Goal: Use online tool/utility: Utilize a website feature to perform a specific function

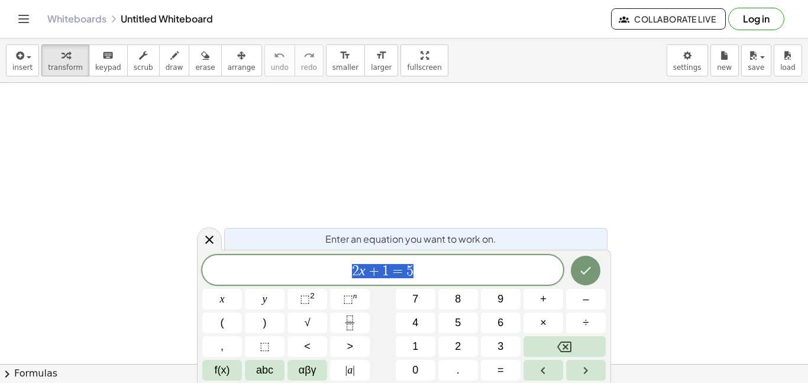
scroll to position [1, 0]
click at [573, 271] on button "Done" at bounding box center [586, 271] width 30 height 30
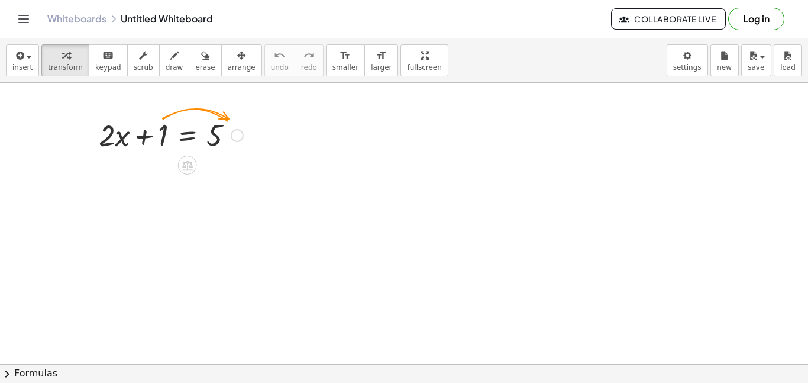
click at [165, 136] on div at bounding box center [171, 134] width 156 height 40
click at [232, 134] on div at bounding box center [237, 135] width 13 height 13
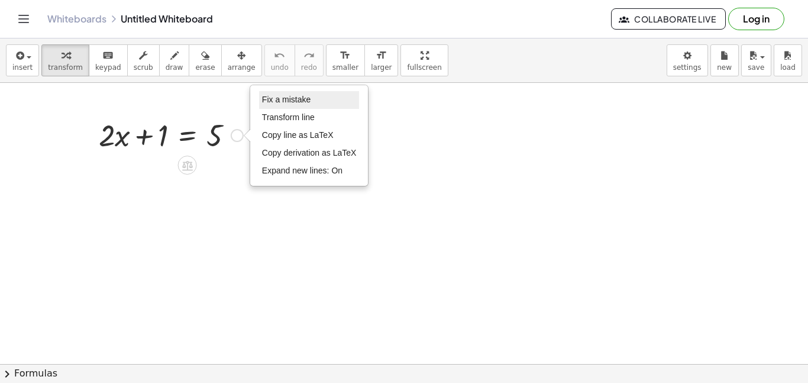
click at [329, 99] on li "Fix a mistake" at bounding box center [309, 100] width 101 height 18
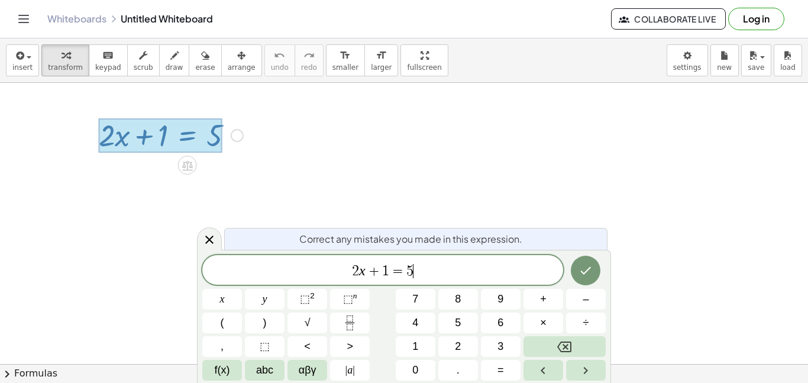
scroll to position [2, 0]
click at [576, 275] on button "Done" at bounding box center [586, 271] width 30 height 30
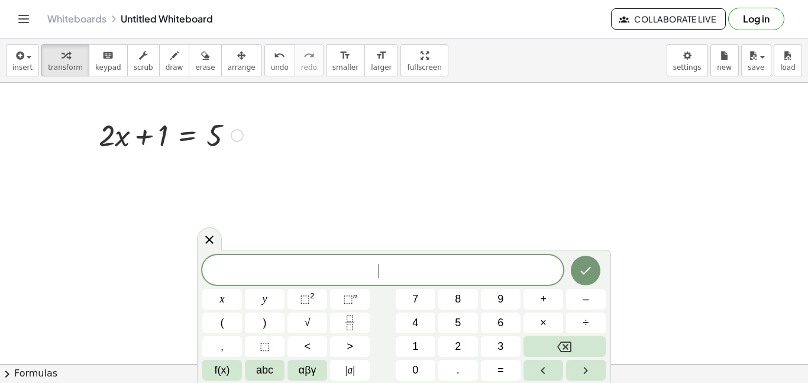
click at [211, 141] on div at bounding box center [171, 134] width 156 height 40
click at [241, 141] on div at bounding box center [171, 134] width 156 height 40
click at [241, 140] on div at bounding box center [171, 134] width 156 height 40
click at [240, 140] on div "Fix a mistake Transform line Copy line as LaTeX Copy derivation as LaTeX Expand…" at bounding box center [237, 135] width 13 height 13
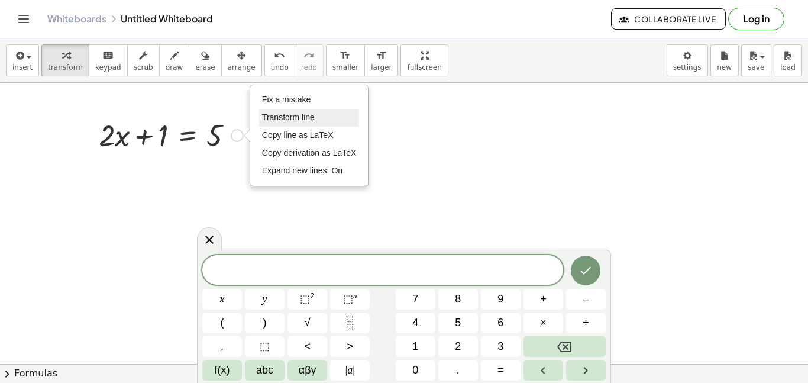
click at [309, 121] on span "Transform line" at bounding box center [288, 116] width 53 height 9
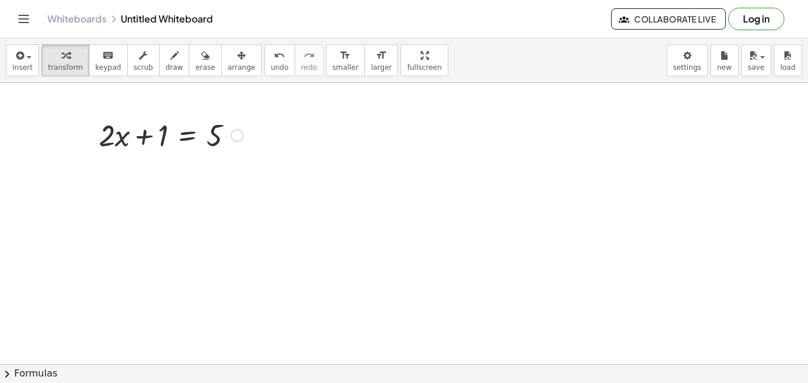
click at [242, 141] on div at bounding box center [171, 134] width 156 height 40
click at [240, 138] on div "Fix a mistake Transform line Copy line as LaTeX Copy derivation as LaTeX Expand…" at bounding box center [237, 135] width 13 height 13
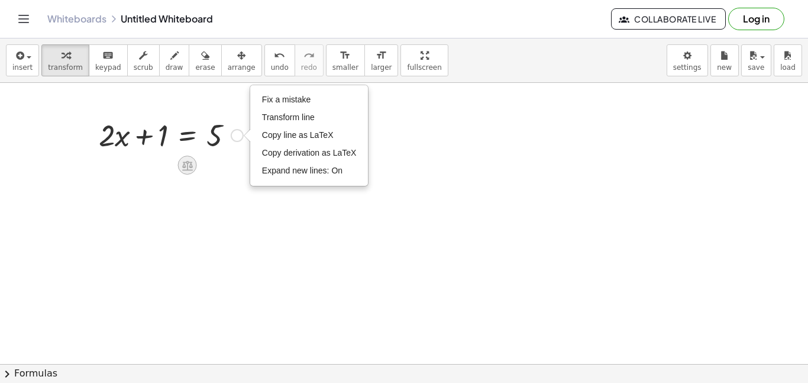
click at [188, 166] on icon at bounding box center [187, 165] width 11 height 10
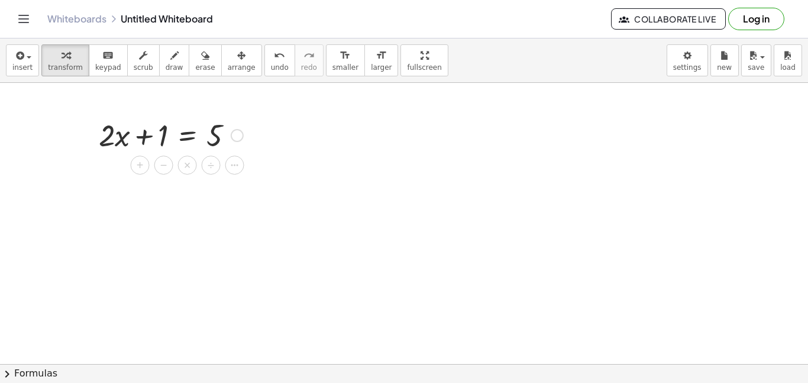
click at [236, 142] on div at bounding box center [171, 134] width 156 height 40
click at [234, 141] on div at bounding box center [171, 134] width 156 height 40
click at [231, 139] on div at bounding box center [171, 134] width 156 height 40
click at [232, 138] on div "Fix a mistake Transform line Copy line as LaTeX Copy derivation as LaTeX Expand…" at bounding box center [237, 135] width 13 height 13
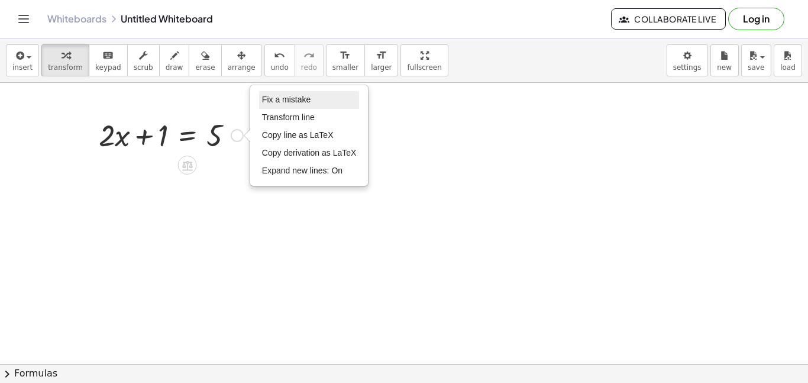
click at [318, 96] on li "Fix a mistake" at bounding box center [309, 100] width 101 height 18
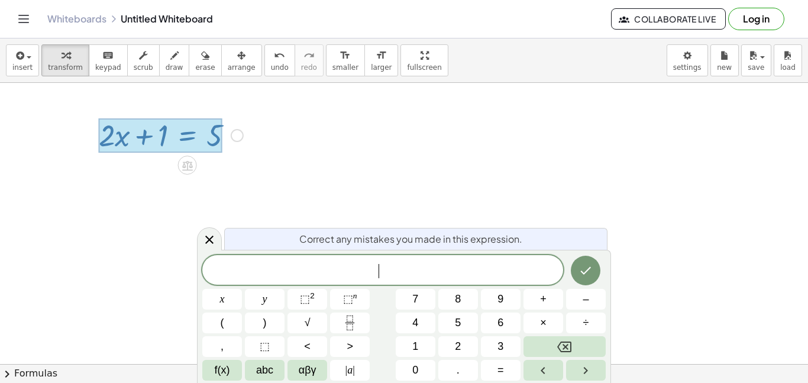
scroll to position [3, 0]
click at [505, 360] on button "=" at bounding box center [501, 370] width 40 height 21
click at [486, 341] on button "3" at bounding box center [501, 346] width 40 height 21
click at [580, 267] on icon "Done" at bounding box center [586, 270] width 14 height 14
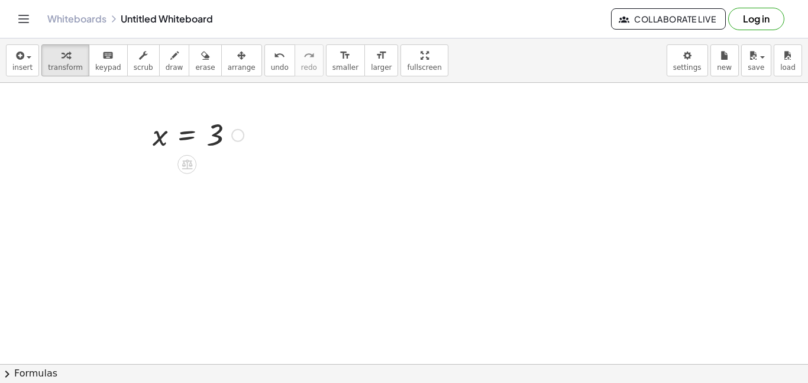
click at [239, 136] on div "Fix a mistake Transform line Copy line as LaTeX Copy derivation as LaTeX Expand…" at bounding box center [237, 135] width 13 height 13
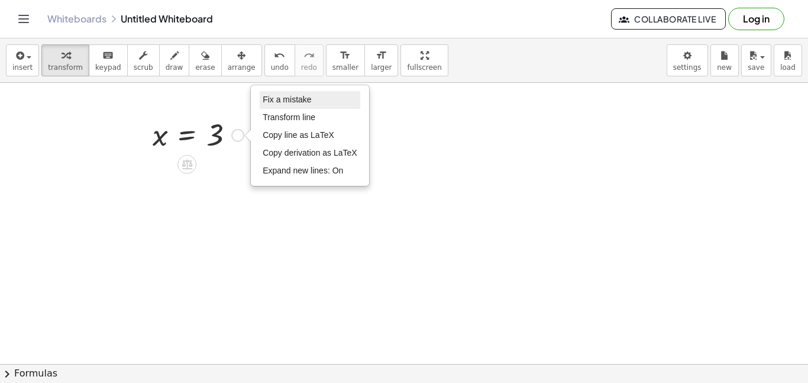
click at [282, 106] on li "Fix a mistake" at bounding box center [310, 100] width 101 height 18
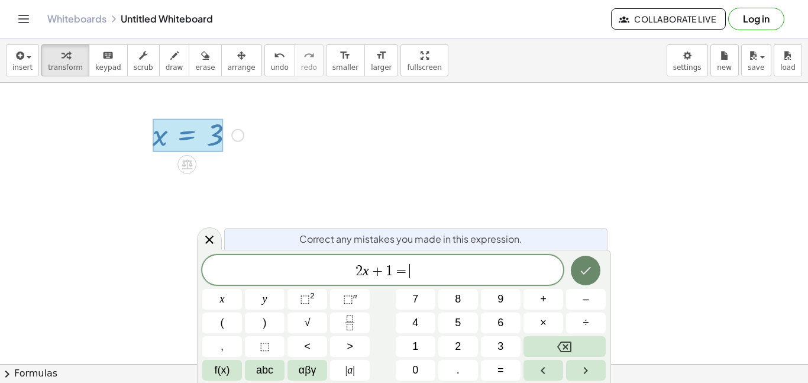
scroll to position [8, 0]
click at [587, 274] on icon "Done" at bounding box center [586, 270] width 14 height 14
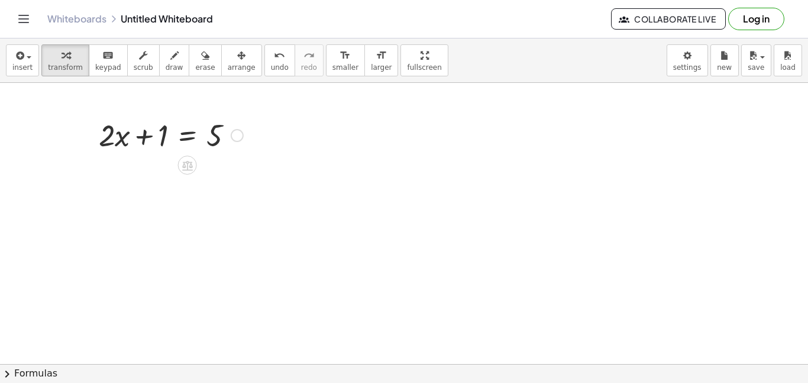
click at [26, 369] on button "chevron_right Formulas" at bounding box center [404, 373] width 808 height 19
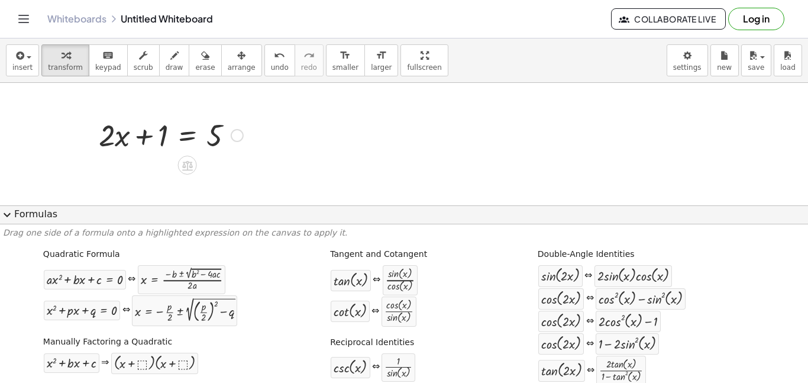
click at [100, 227] on p "Drag one side of a formula onto a highlighted expression on the canvas to apply…" at bounding box center [404, 233] width 802 height 12
click at [28, 212] on button "expand_more Formulas" at bounding box center [404, 214] width 808 height 19
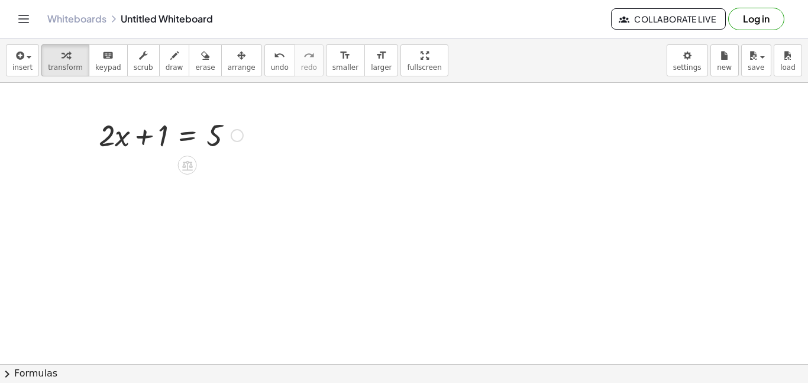
click at [239, 135] on div "Fix a mistake Transform line Copy line as LaTeX Copy derivation as LaTeX Expand…" at bounding box center [237, 135] width 13 height 13
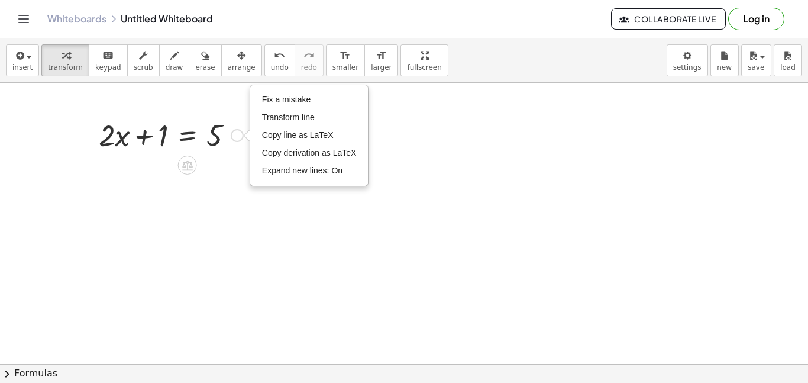
click at [239, 135] on div "Fix a mistake Transform line Copy line as LaTeX Copy derivation as LaTeX Expand…" at bounding box center [237, 135] width 13 height 13
click at [302, 101] on span "Fix a mistake" at bounding box center [286, 99] width 49 height 9
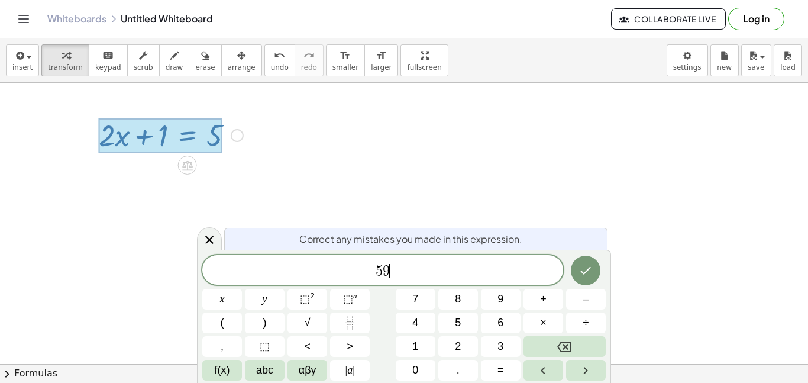
scroll to position [9, 0]
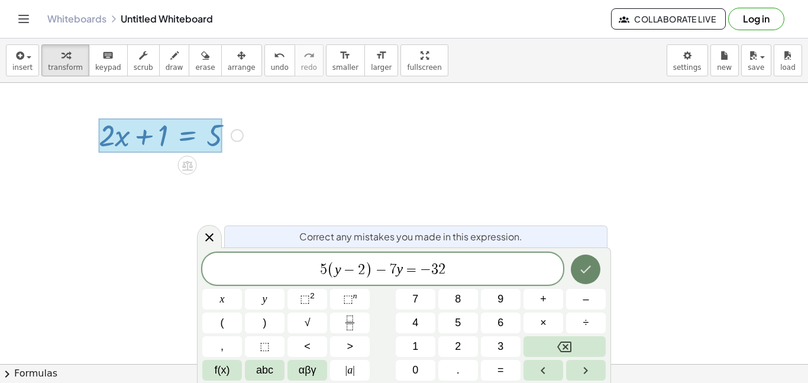
click at [583, 267] on icon "Done" at bounding box center [586, 269] width 14 height 14
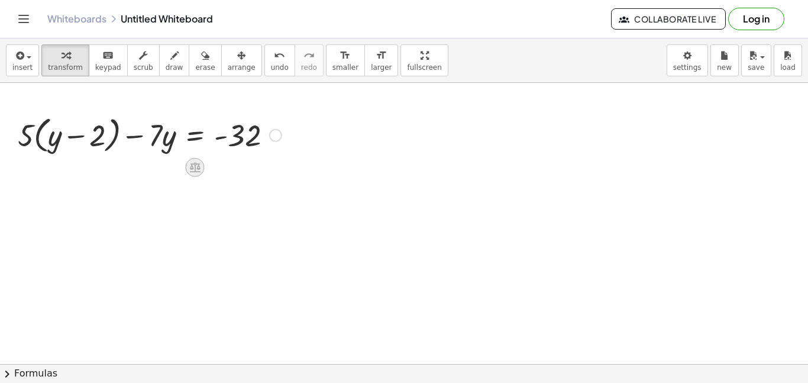
click at [195, 165] on icon at bounding box center [195, 168] width 11 height 10
click at [225, 161] on div "÷" at bounding box center [218, 167] width 19 height 19
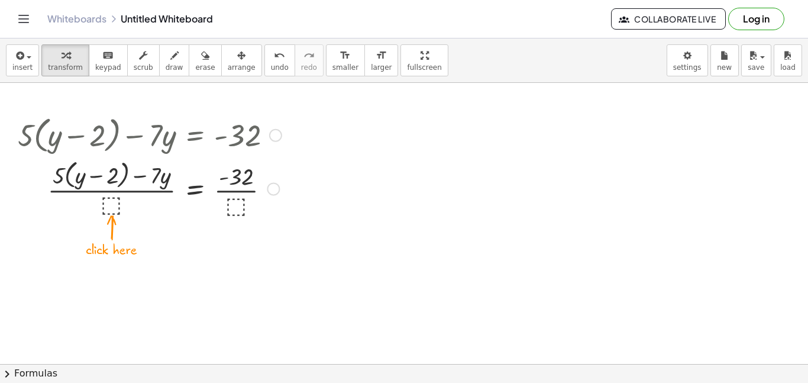
click at [111, 205] on div at bounding box center [150, 188] width 276 height 63
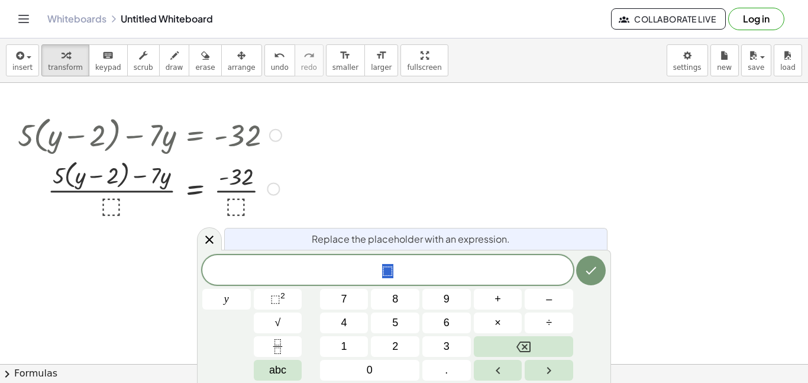
scroll to position [10, 0]
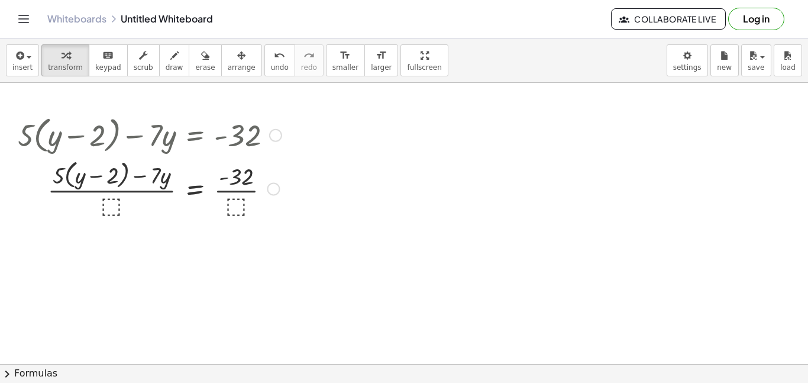
click at [275, 140] on div at bounding box center [275, 135] width 13 height 13
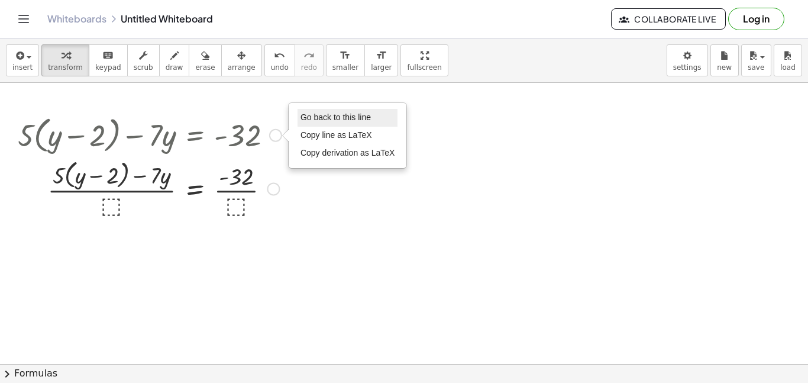
click at [356, 120] on span "Go back to this line" at bounding box center [336, 116] width 70 height 9
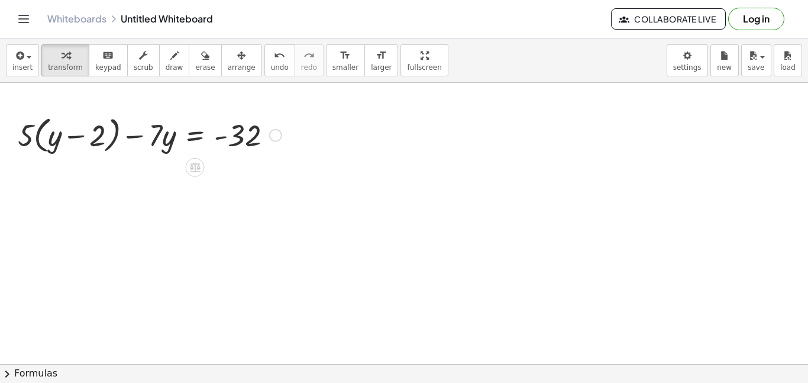
click at [269, 128] on div at bounding box center [150, 134] width 276 height 45
click at [273, 134] on div "Go back to this line Copy line as LaTeX Copy derivation as LaTeX" at bounding box center [275, 135] width 13 height 13
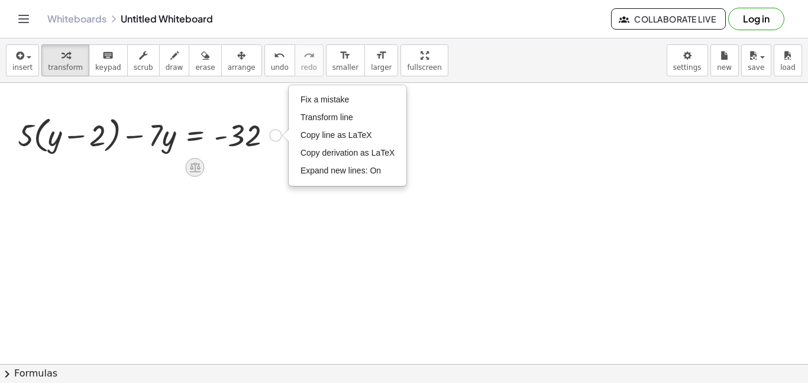
click at [189, 169] on icon at bounding box center [195, 167] width 12 height 12
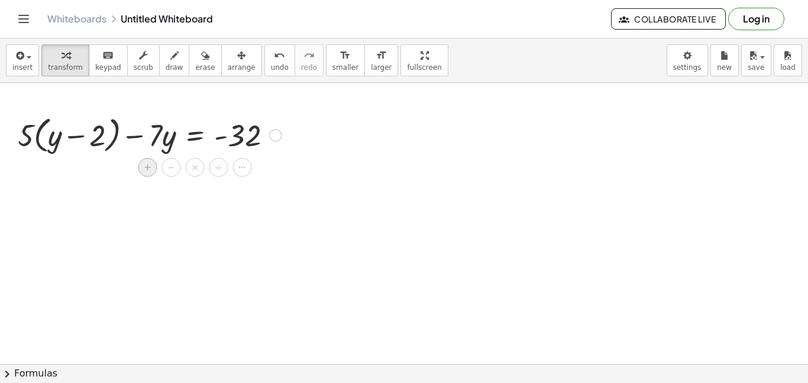
click at [153, 166] on div "+" at bounding box center [147, 167] width 19 height 19
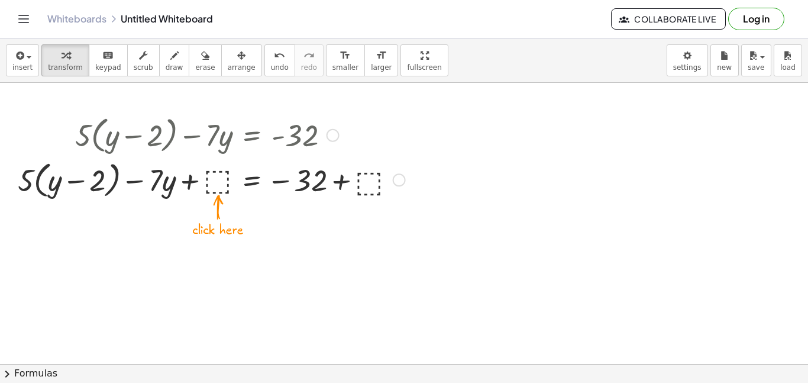
click at [229, 182] on div at bounding box center [211, 179] width 399 height 45
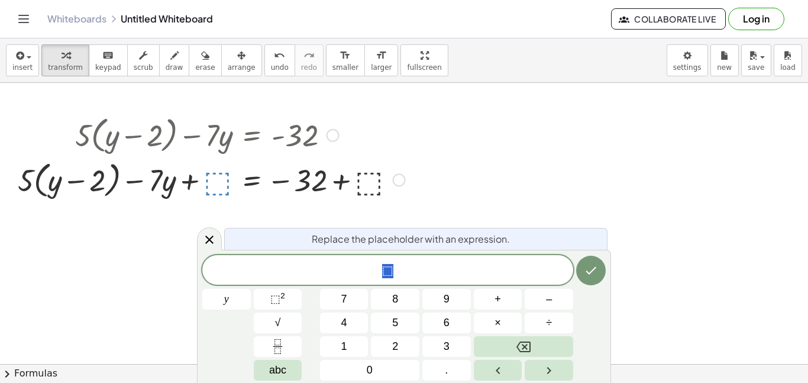
click at [368, 201] on div "+ · 5 · ( + y − 2 ) − · 7 · y = - 32 + · 5 · ( + y − 2 ) − · 7 · y = − 32 + ⬚ +…" at bounding box center [207, 156] width 414 height 95
click at [398, 182] on div "Fix a mistake Transform line Copy line as LaTeX Copy derivation as LaTeX Expand…" at bounding box center [399, 179] width 13 height 13
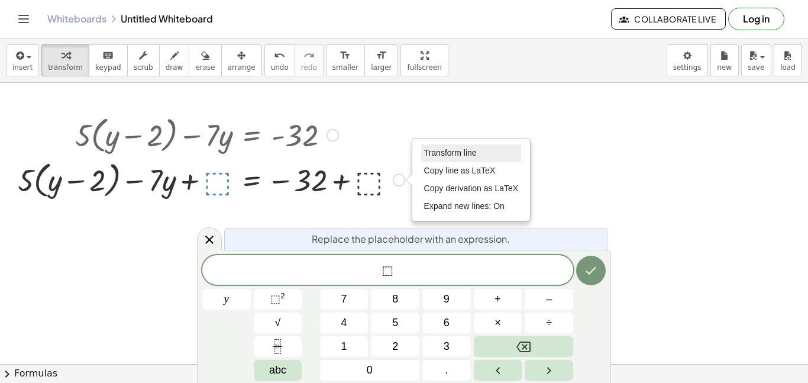
click at [453, 157] on span "Transform line" at bounding box center [450, 152] width 53 height 9
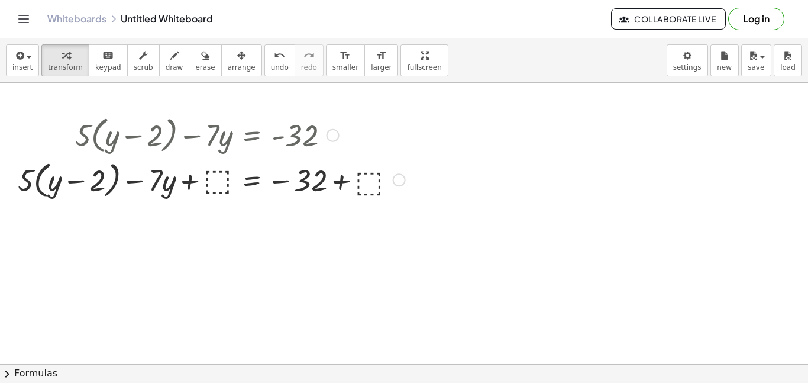
click at [328, 139] on div at bounding box center [333, 135] width 13 height 13
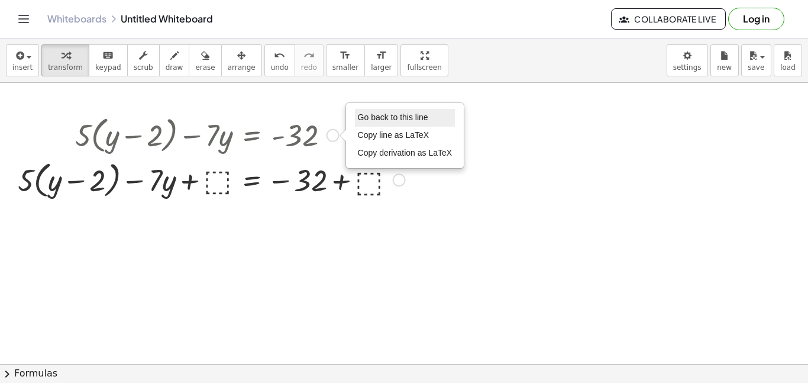
click at [402, 111] on li "Go back to this line" at bounding box center [405, 118] width 101 height 18
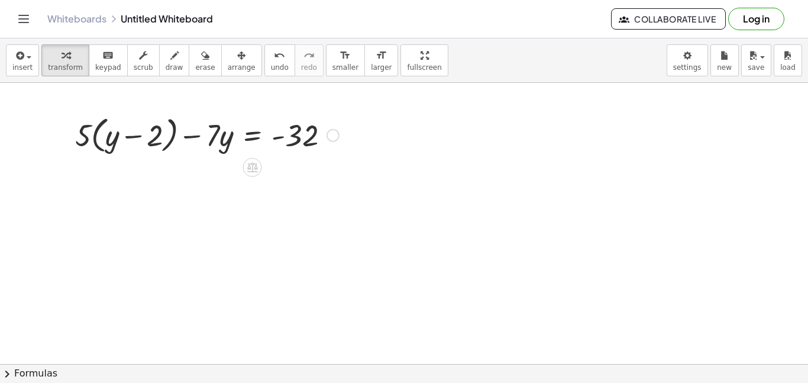
click at [253, 163] on icon at bounding box center [252, 168] width 11 height 10
click at [278, 174] on span "÷" at bounding box center [276, 167] width 7 height 17
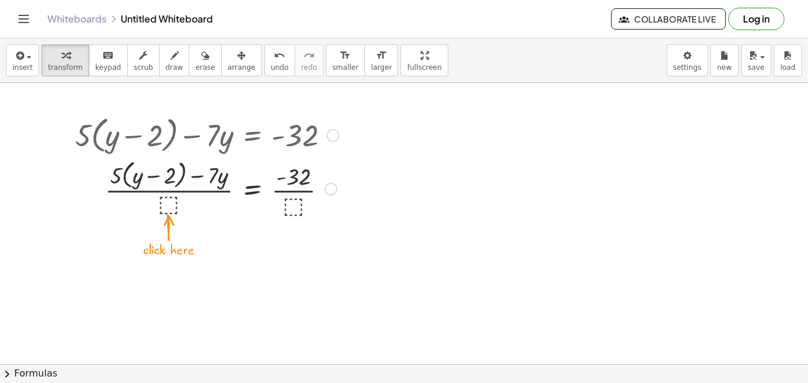
click at [172, 209] on div at bounding box center [207, 188] width 276 height 63
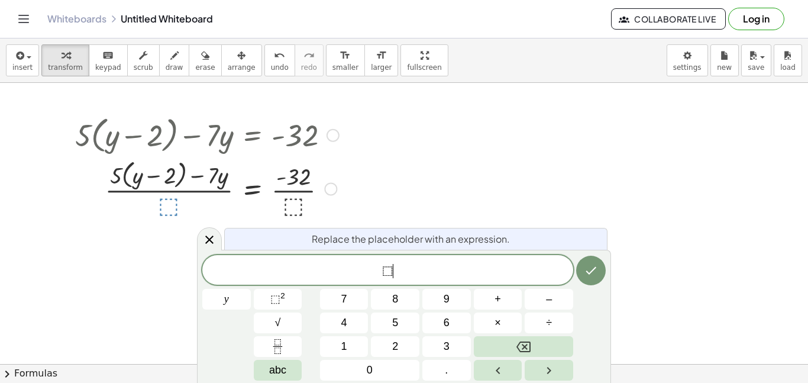
click at [398, 260] on div "⬚ ​" at bounding box center [387, 270] width 371 height 30
click at [596, 280] on button "Done" at bounding box center [591, 271] width 30 height 30
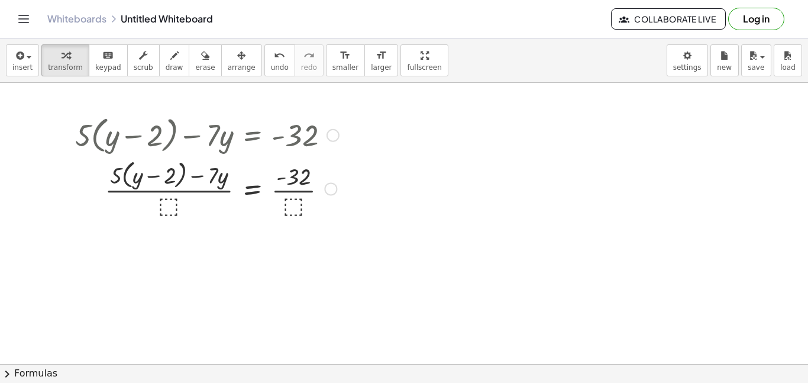
click at [201, 140] on div at bounding box center [207, 134] width 276 height 45
click at [328, 189] on div at bounding box center [330, 188] width 13 height 13
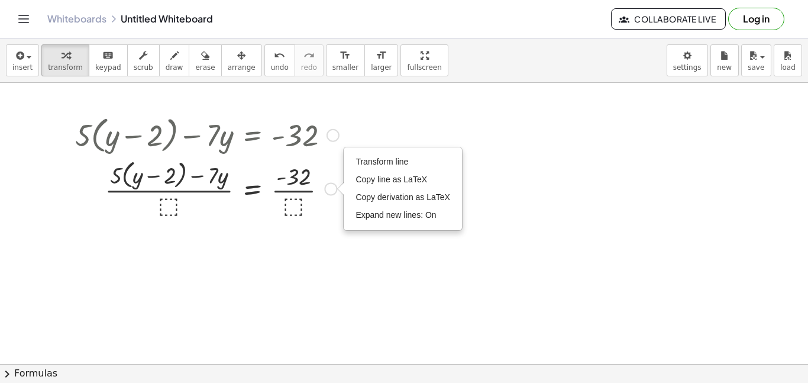
click at [326, 143] on div at bounding box center [207, 134] width 276 height 45
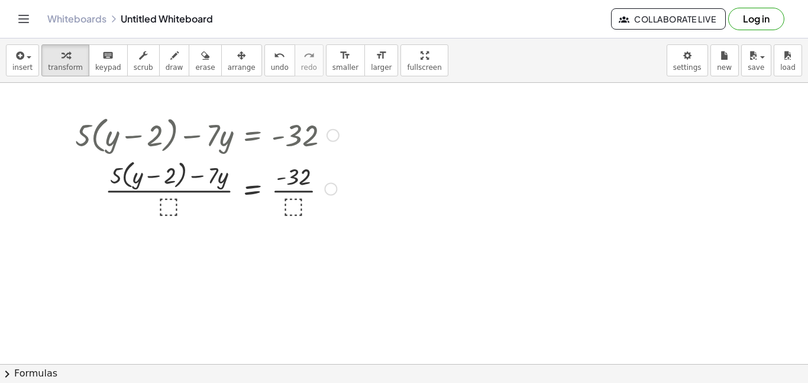
click at [328, 138] on div at bounding box center [333, 135] width 13 height 13
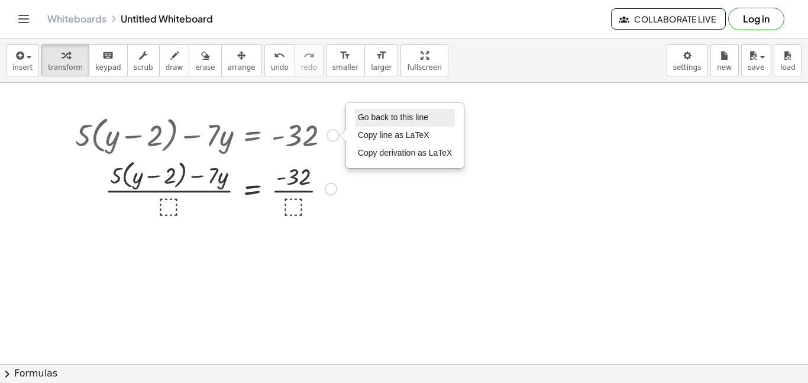
click at [374, 124] on li "Go back to this line" at bounding box center [405, 118] width 101 height 18
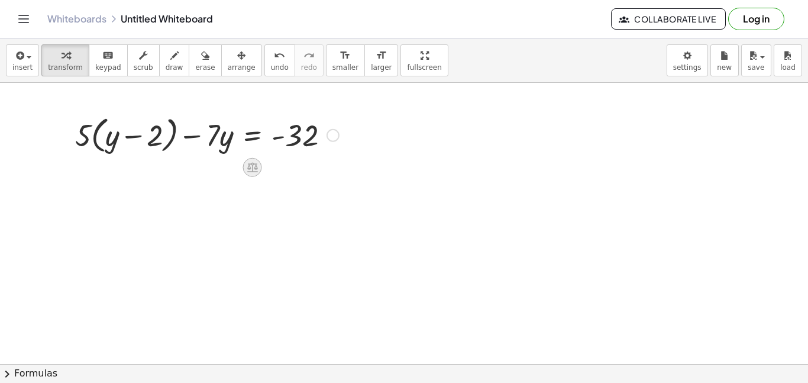
click at [260, 168] on div at bounding box center [252, 167] width 19 height 19
click at [254, 170] on span "×" at bounding box center [252, 167] width 7 height 17
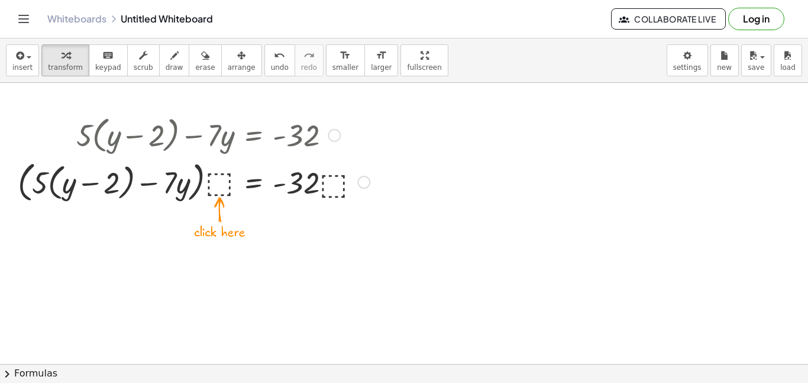
click at [338, 131] on div at bounding box center [334, 135] width 13 height 13
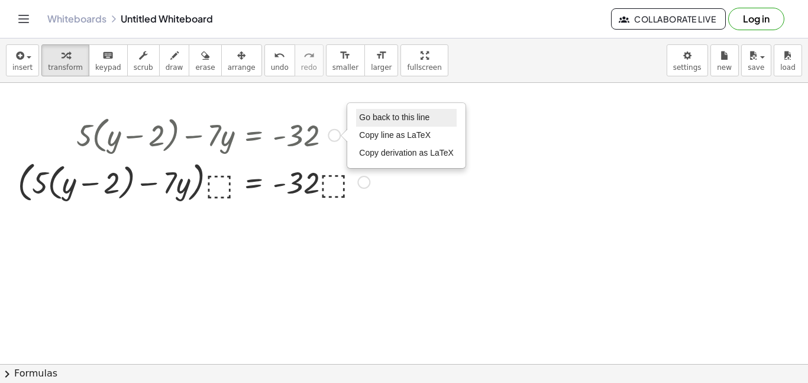
click at [356, 123] on li "Go back to this line" at bounding box center [406, 118] width 101 height 18
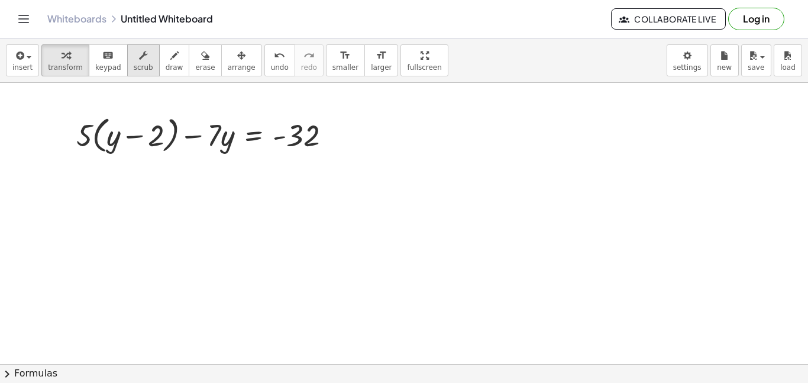
click at [141, 63] on span "scrub" at bounding box center [144, 67] width 20 height 8
click at [85, 145] on div at bounding box center [208, 134] width 276 height 45
click at [84, 151] on div "▼" at bounding box center [84, 152] width 8 height 11
click at [86, 154] on div "▼" at bounding box center [84, 152] width 8 height 11
click at [85, 154] on div "▼" at bounding box center [84, 152] width 8 height 11
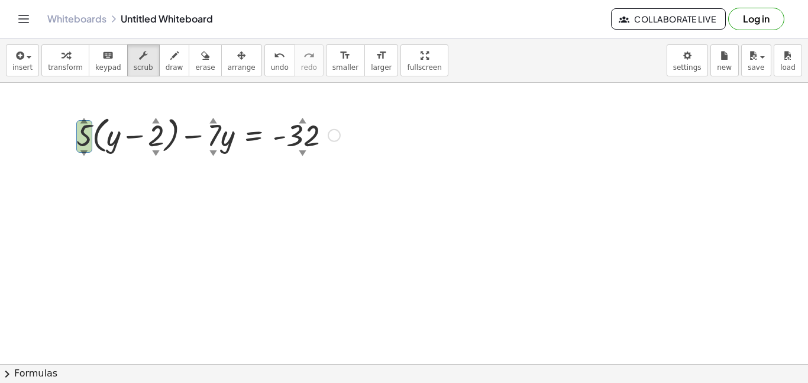
click at [85, 154] on div "▼" at bounding box center [84, 152] width 8 height 11
click at [156, 155] on div "▼" at bounding box center [156, 152] width 8 height 11
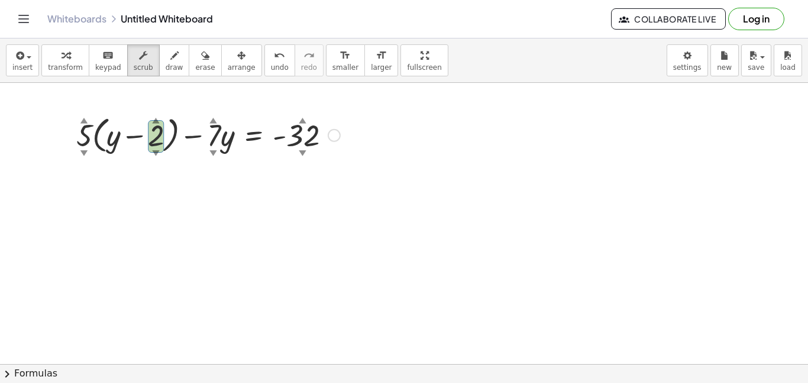
click at [156, 155] on div "▼" at bounding box center [156, 152] width 8 height 11
click at [132, 76] on button "scrub" at bounding box center [143, 60] width 33 height 32
click at [133, 73] on button "scrub" at bounding box center [143, 60] width 33 height 32
click at [134, 70] on span "scrub" at bounding box center [144, 67] width 20 height 8
click at [21, 64] on span "insert" at bounding box center [22, 67] width 20 height 8
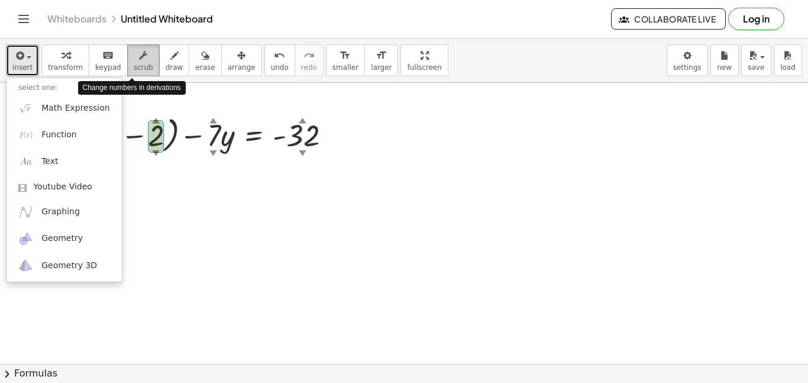
click at [139, 50] on icon "button" at bounding box center [143, 56] width 8 height 14
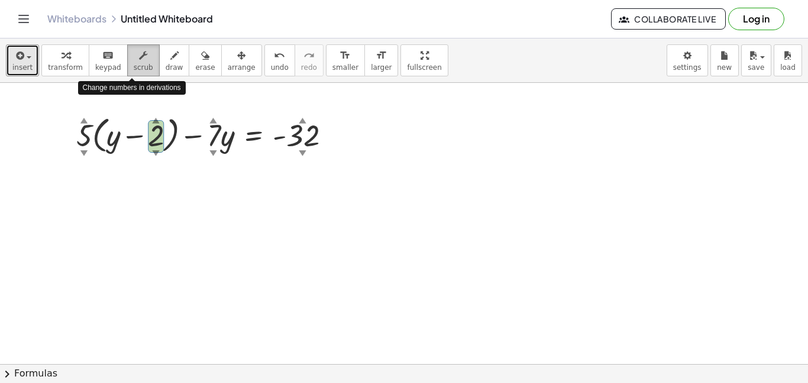
click at [139, 50] on icon "button" at bounding box center [143, 56] width 8 height 14
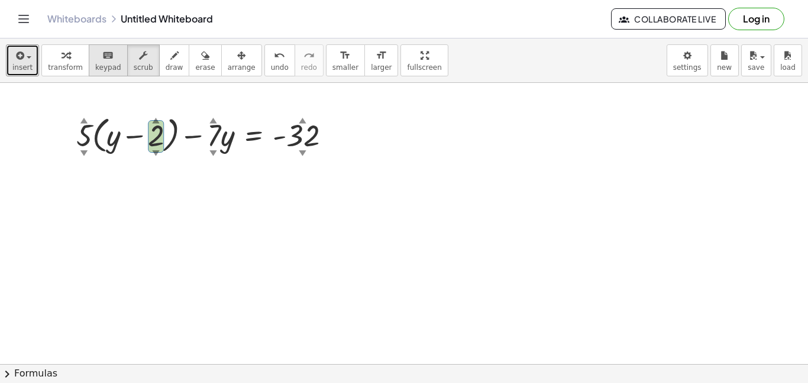
click at [109, 59] on div "keyboard" at bounding box center [108, 55] width 26 height 14
click at [337, 138] on div "Go back to this line Copy line as LaTeX Copy derivation as LaTeX" at bounding box center [334, 135] width 13 height 13
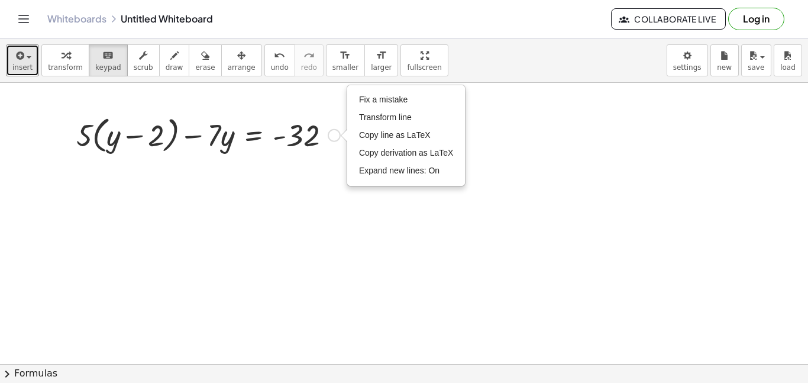
click at [333, 135] on div "Fix a mistake Transform line Copy line as LaTeX Copy derivation as LaTeX Expand…" at bounding box center [334, 135] width 13 height 13
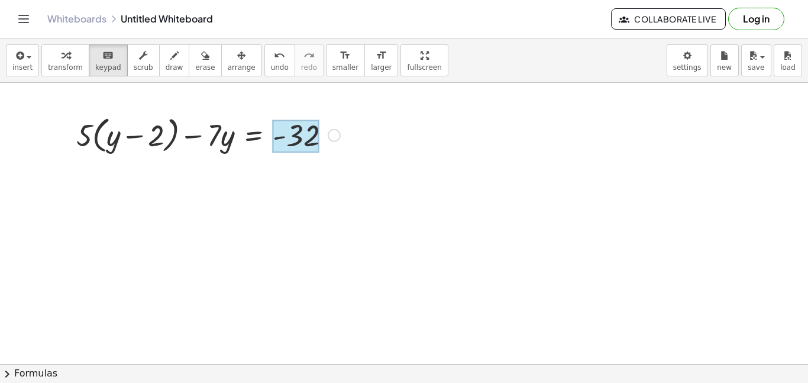
click at [319, 137] on div at bounding box center [296, 136] width 47 height 33
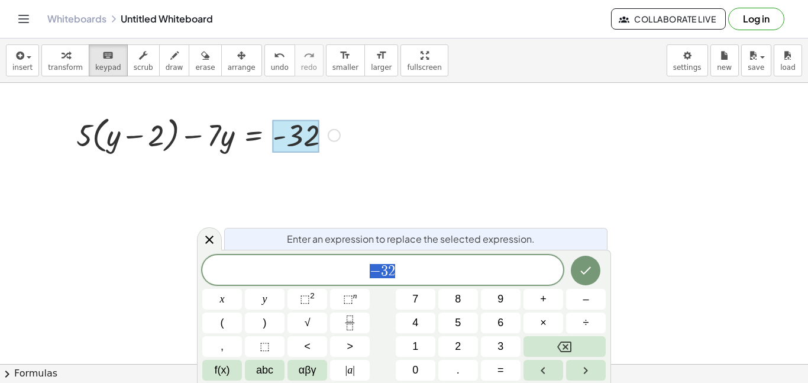
click at [335, 141] on div "Fix a mistake Transform line Copy line as LaTeX Copy derivation as LaTeX Expand…" at bounding box center [334, 135] width 13 height 13
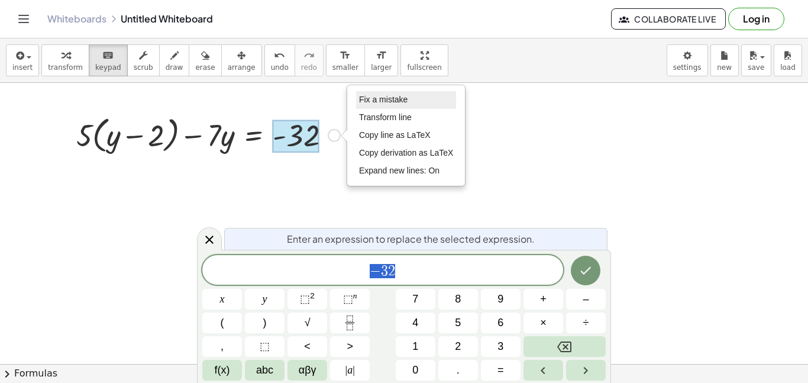
click at [373, 105] on li "Fix a mistake" at bounding box center [406, 100] width 101 height 18
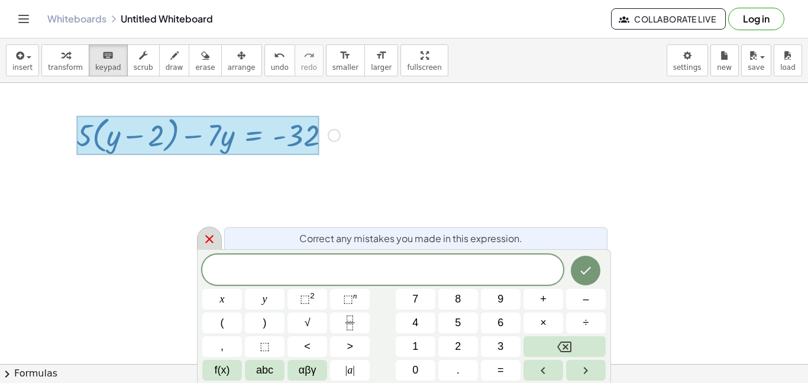
click at [207, 230] on div at bounding box center [209, 238] width 25 height 23
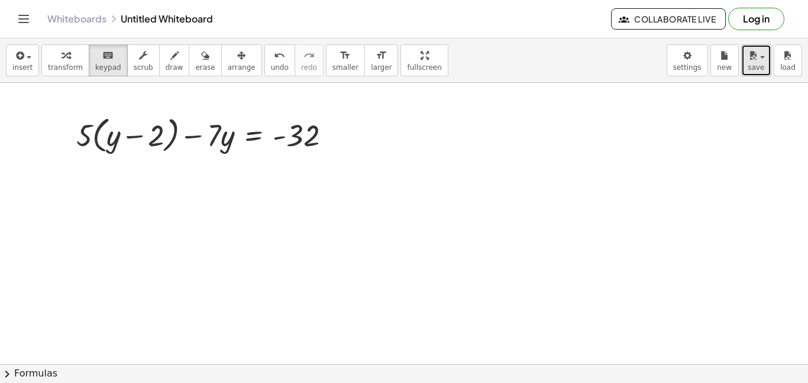
click at [759, 53] on span "button" at bounding box center [759, 57] width 2 height 8
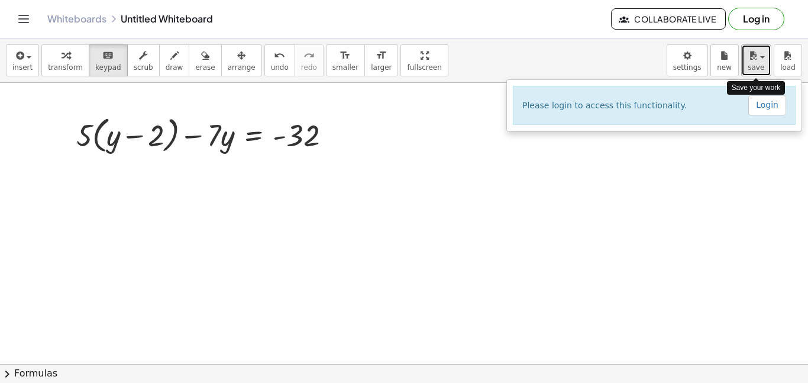
click at [759, 61] on div "button" at bounding box center [756, 55] width 17 height 14
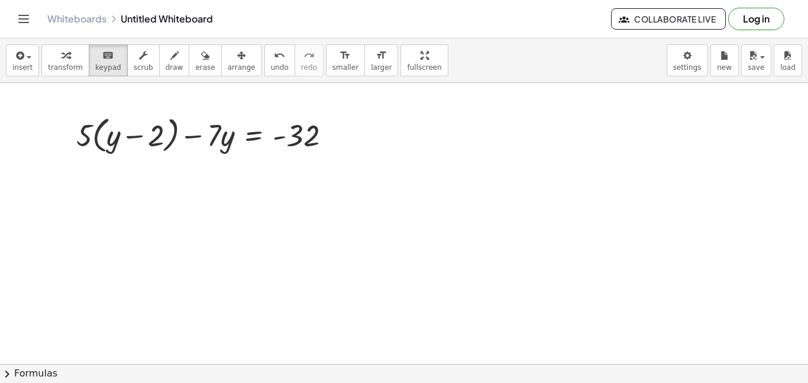
click at [24, 9] on button "Toggle navigation" at bounding box center [23, 18] width 19 height 19
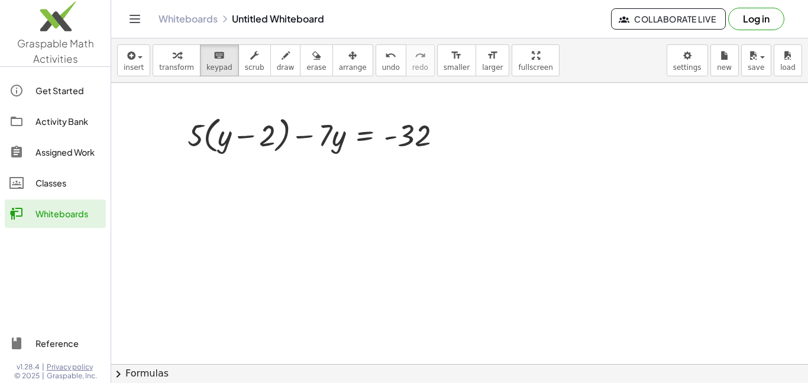
click at [137, 23] on icon "Toggle navigation" at bounding box center [135, 19] width 14 height 14
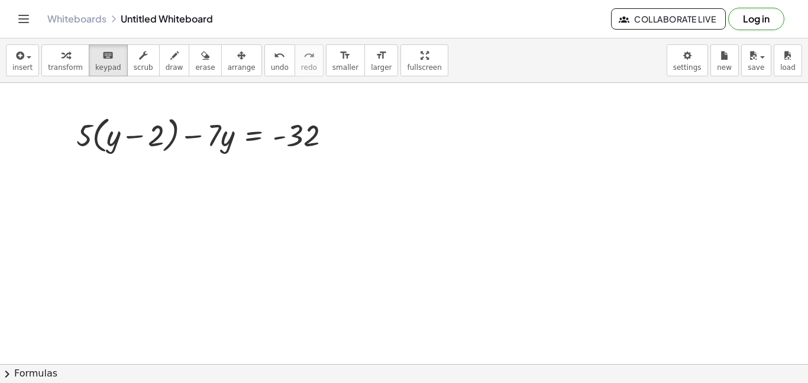
click at [170, 21] on div "Whiteboards Untitled Whiteboard" at bounding box center [329, 19] width 564 height 12
click at [333, 138] on div "Fix a mistake Transform line Copy line as LaTeX Copy derivation as LaTeX Expand…" at bounding box center [334, 135] width 13 height 13
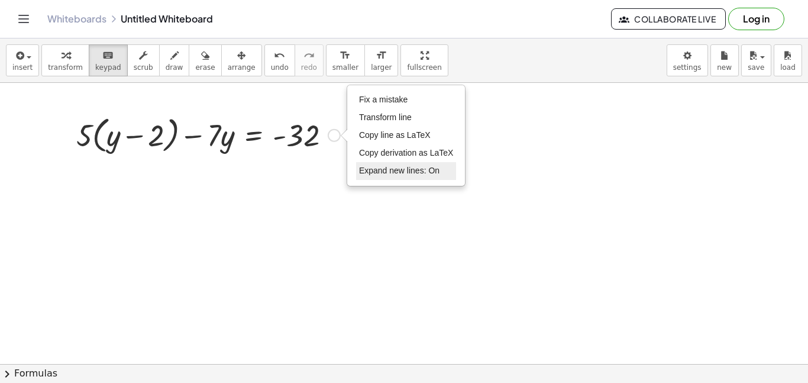
click at [357, 167] on li "Expand new lines: On" at bounding box center [406, 171] width 101 height 18
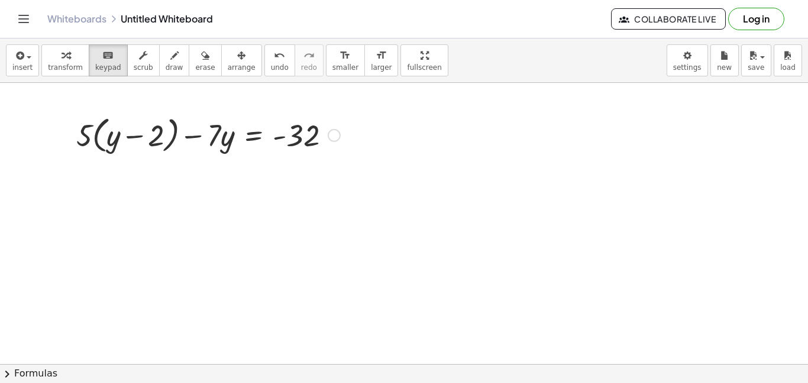
click at [333, 144] on div at bounding box center [208, 134] width 276 height 45
click at [333, 143] on div at bounding box center [208, 134] width 276 height 45
click at [334, 140] on div "Fix a mistake Transform line Copy line as LaTeX Copy derivation as LaTeX Expand…" at bounding box center [334, 135] width 13 height 13
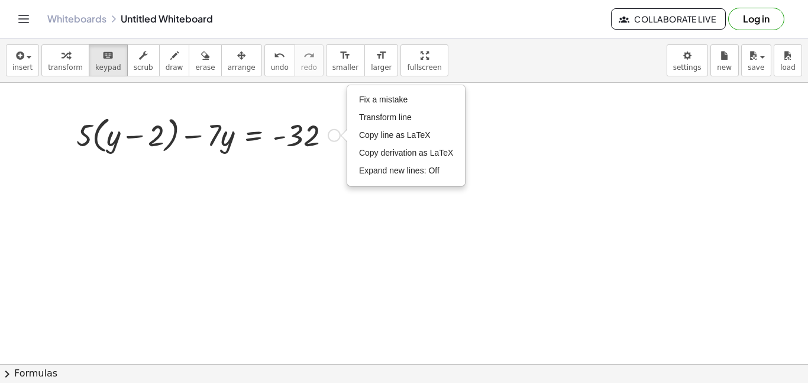
click at [334, 140] on div "Fix a mistake Transform line Copy line as LaTeX Copy derivation as LaTeX Expand…" at bounding box center [334, 135] width 13 height 13
